Goal: Task Accomplishment & Management: Manage account settings

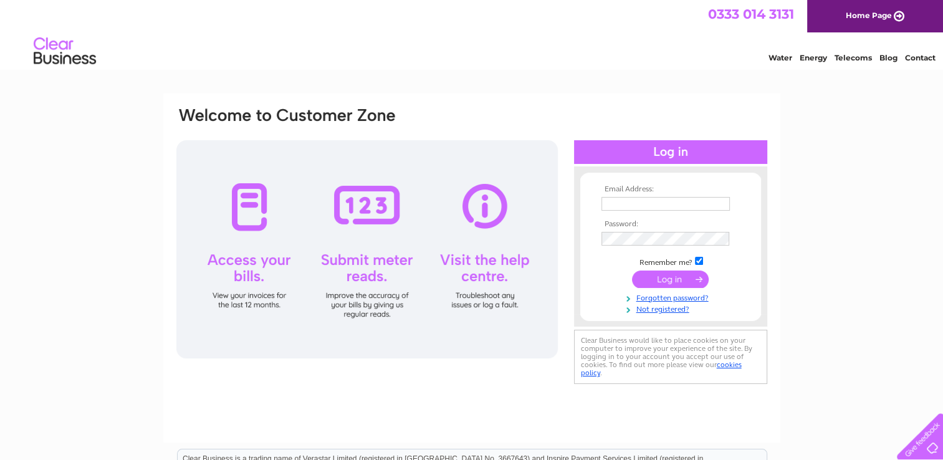
type input "kobikarpets@outlook.com"
click at [667, 278] on input "submit" at bounding box center [670, 279] width 77 height 17
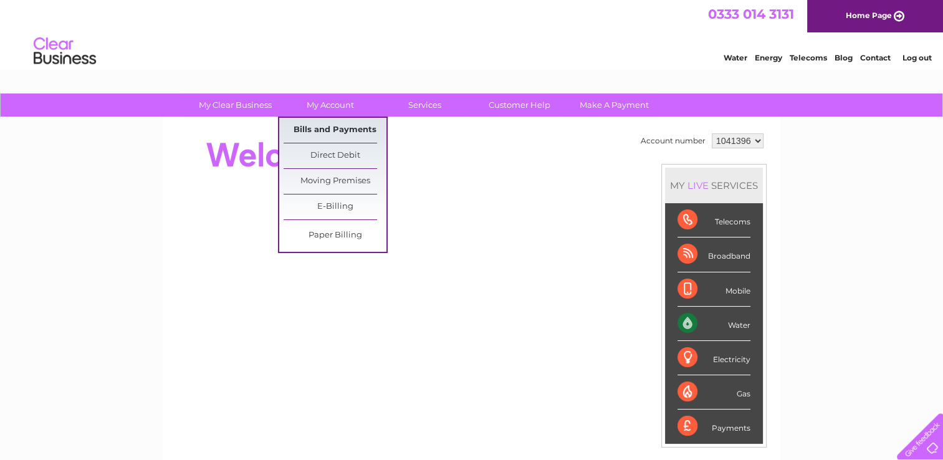
click at [332, 128] on link "Bills and Payments" at bounding box center [335, 130] width 103 height 25
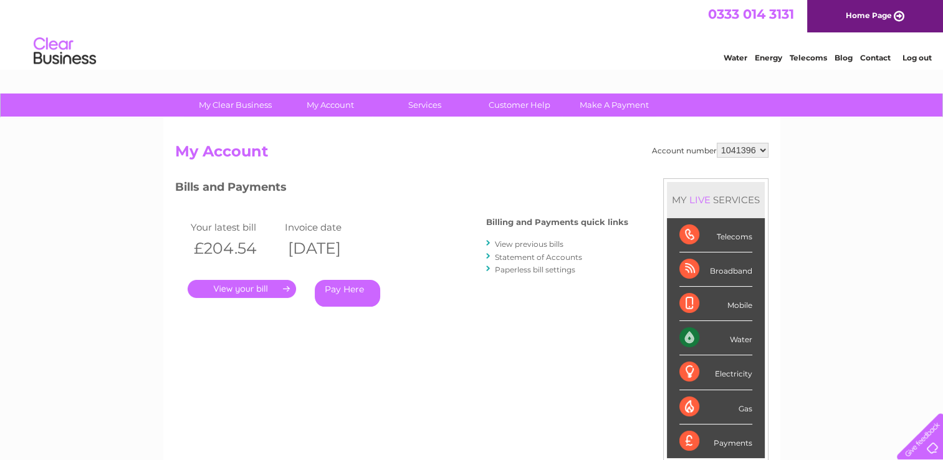
click at [256, 288] on link "." at bounding box center [242, 289] width 108 height 18
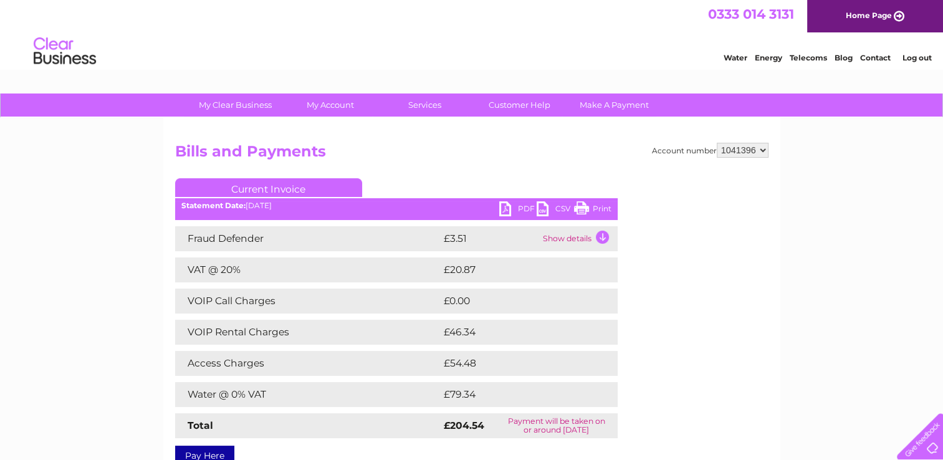
click at [751, 353] on div "Account number 1041396 Bills and Payments Current Invoice PDF CSV Print" at bounding box center [472, 302] width 594 height 319
click at [599, 208] on link "Print" at bounding box center [592, 210] width 37 height 18
